Goal: Navigation & Orientation: Understand site structure

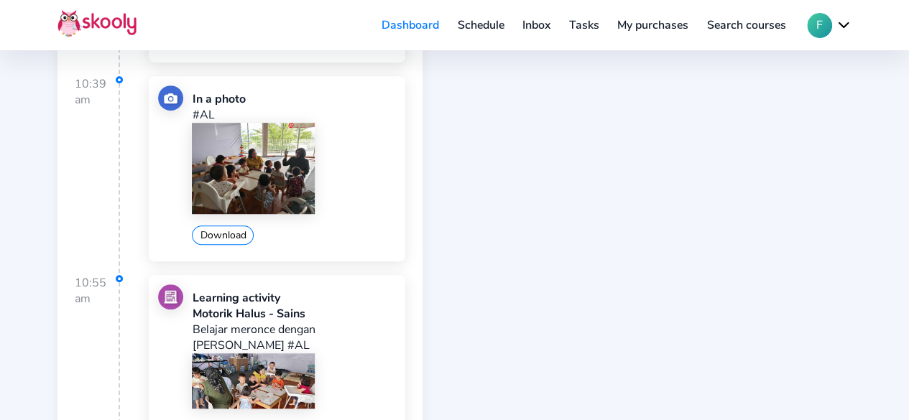
scroll to position [419, 0]
click at [269, 361] on img at bounding box center [253, 380] width 122 height 55
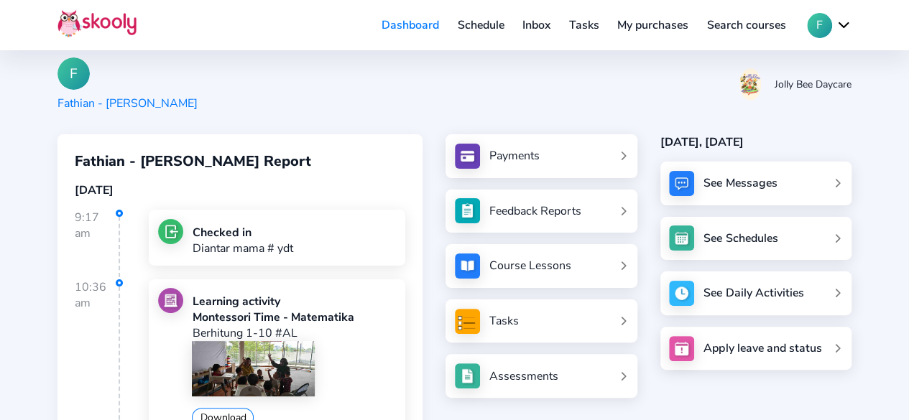
scroll to position [0, 0]
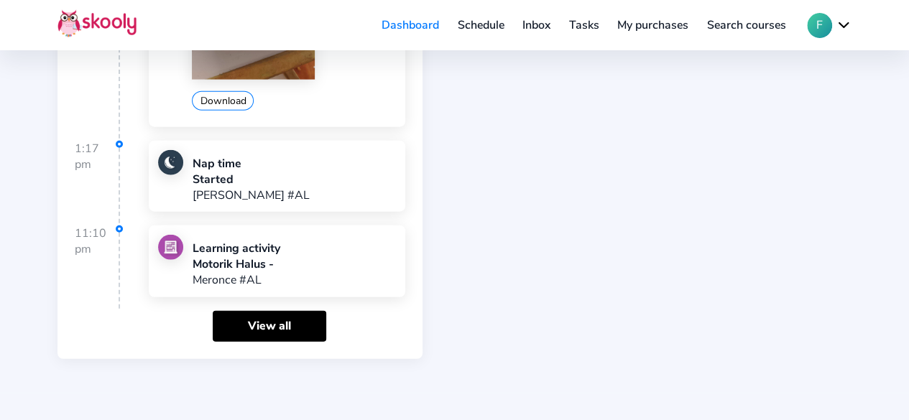
scroll to position [1723, 0]
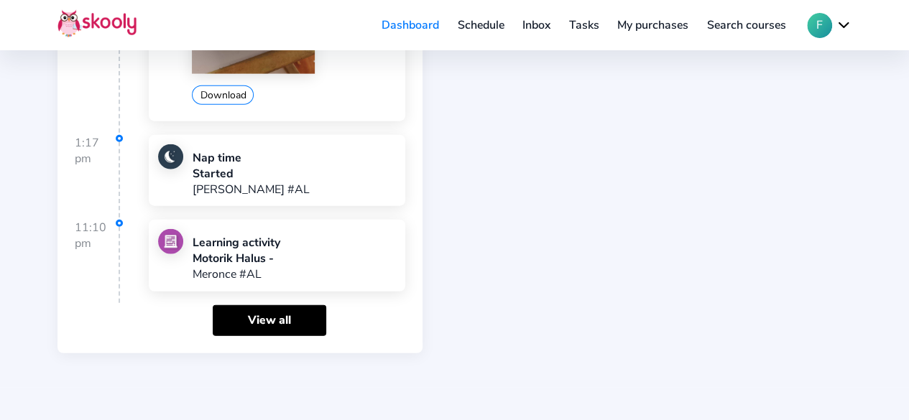
click at [167, 220] on div "Learning activity Motorik Halus - Meronce #AL" at bounding box center [277, 256] width 257 height 72
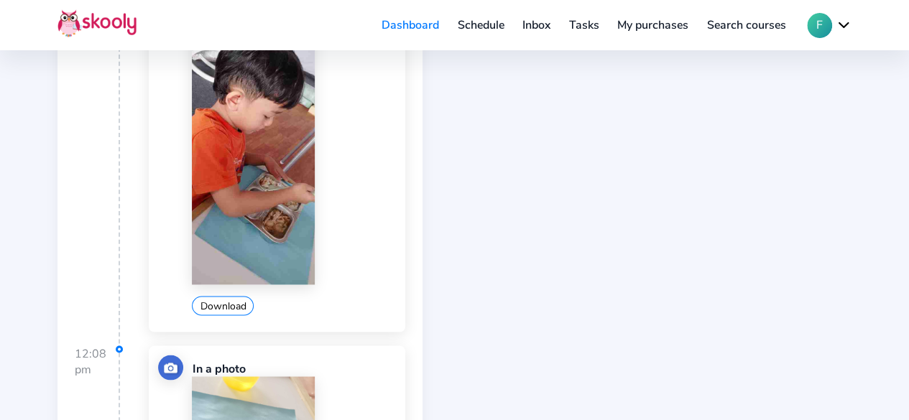
scroll to position [861, 0]
